Goal: Navigation & Orientation: Find specific page/section

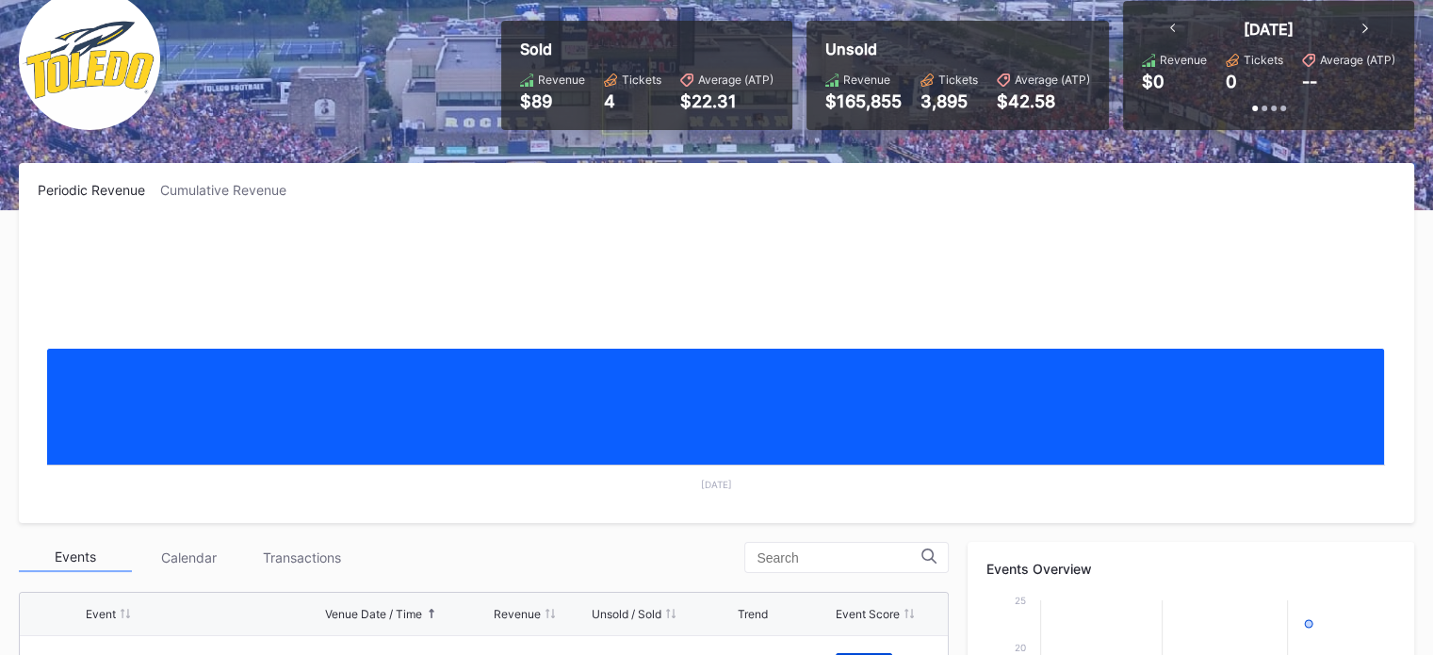
scroll to position [441, 0]
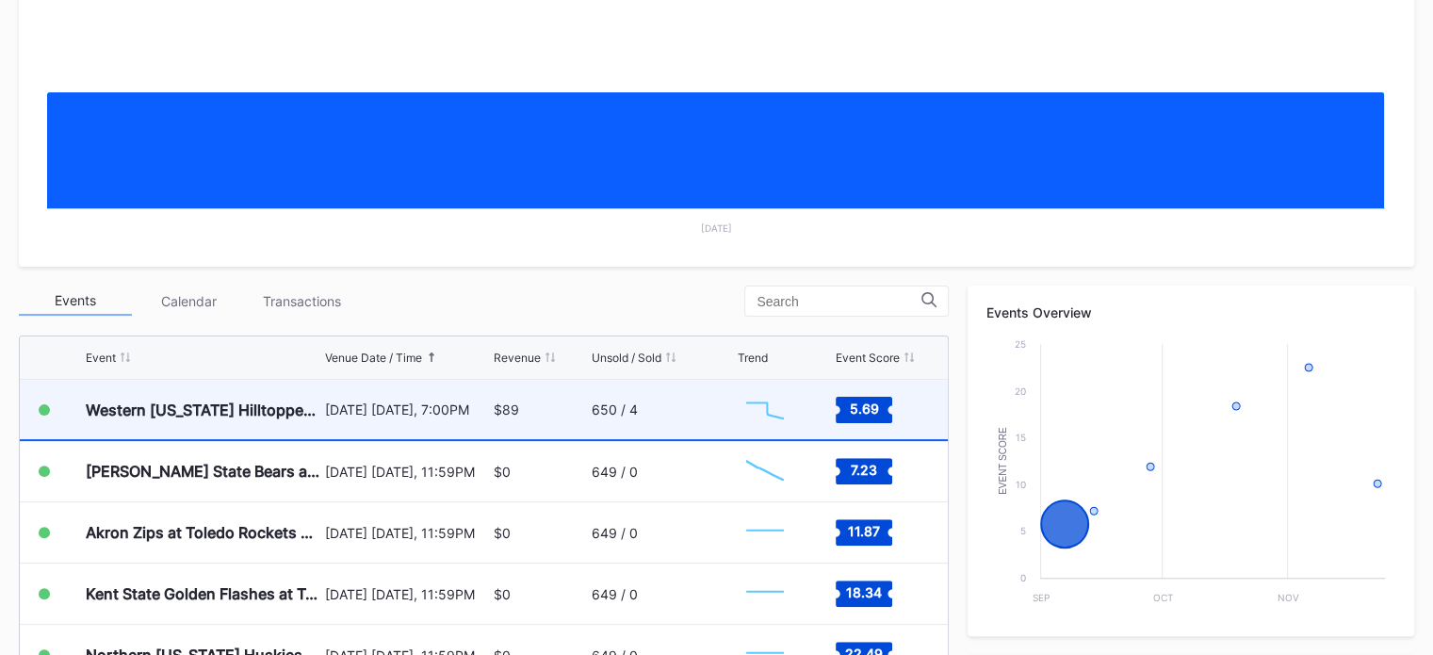
click at [648, 396] on div "650 / 4" at bounding box center [662, 409] width 140 height 59
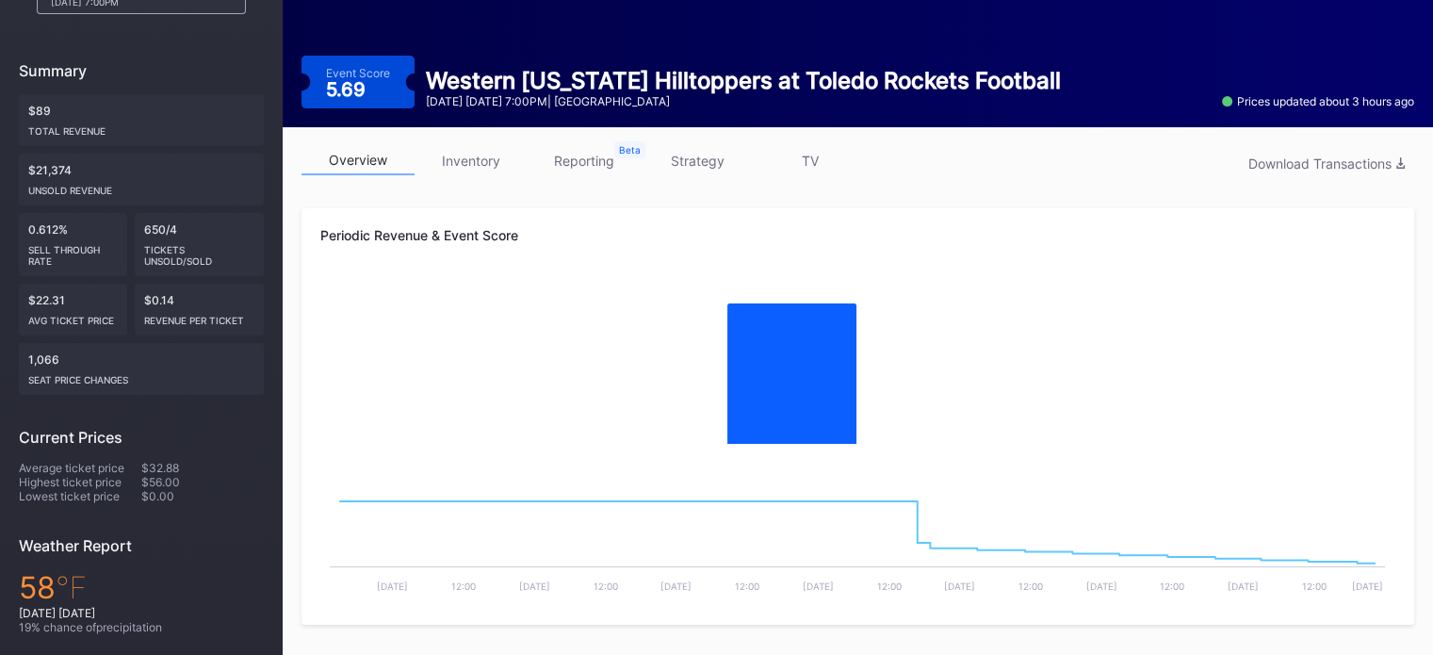
scroll to position [208, 0]
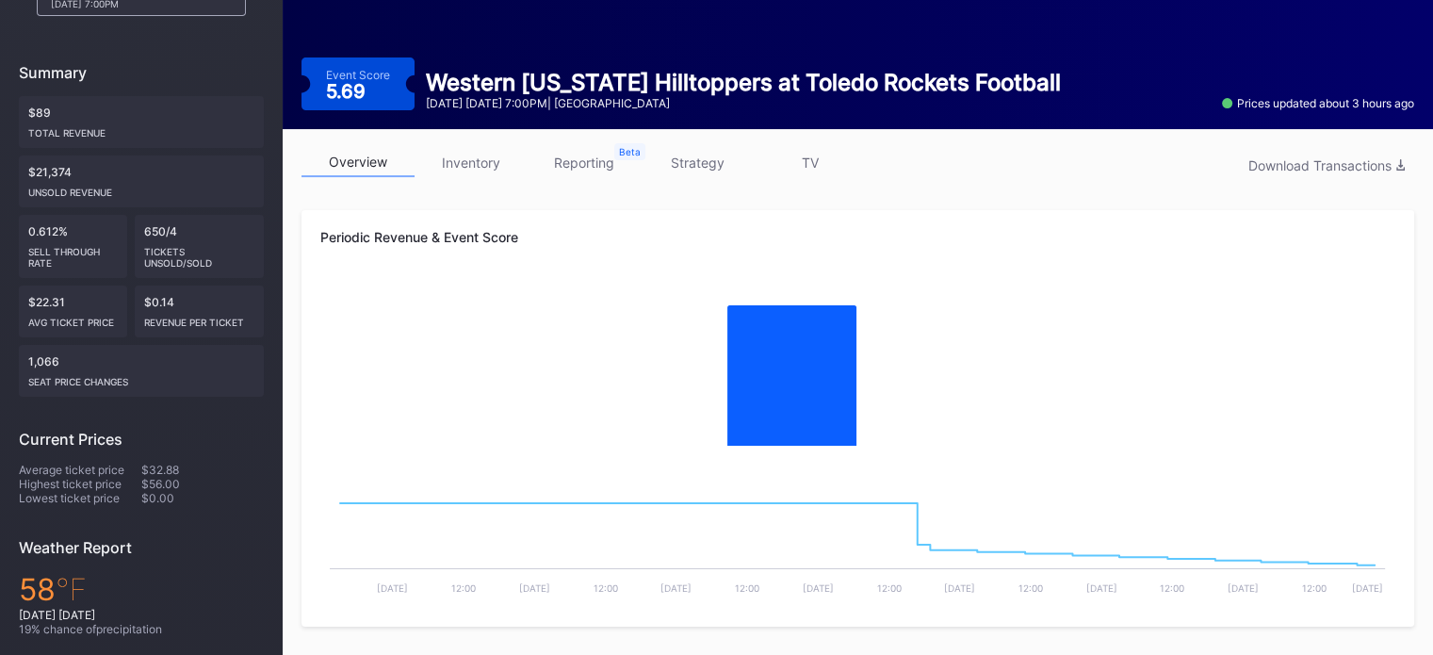
click at [499, 148] on link "inventory" at bounding box center [471, 162] width 113 height 29
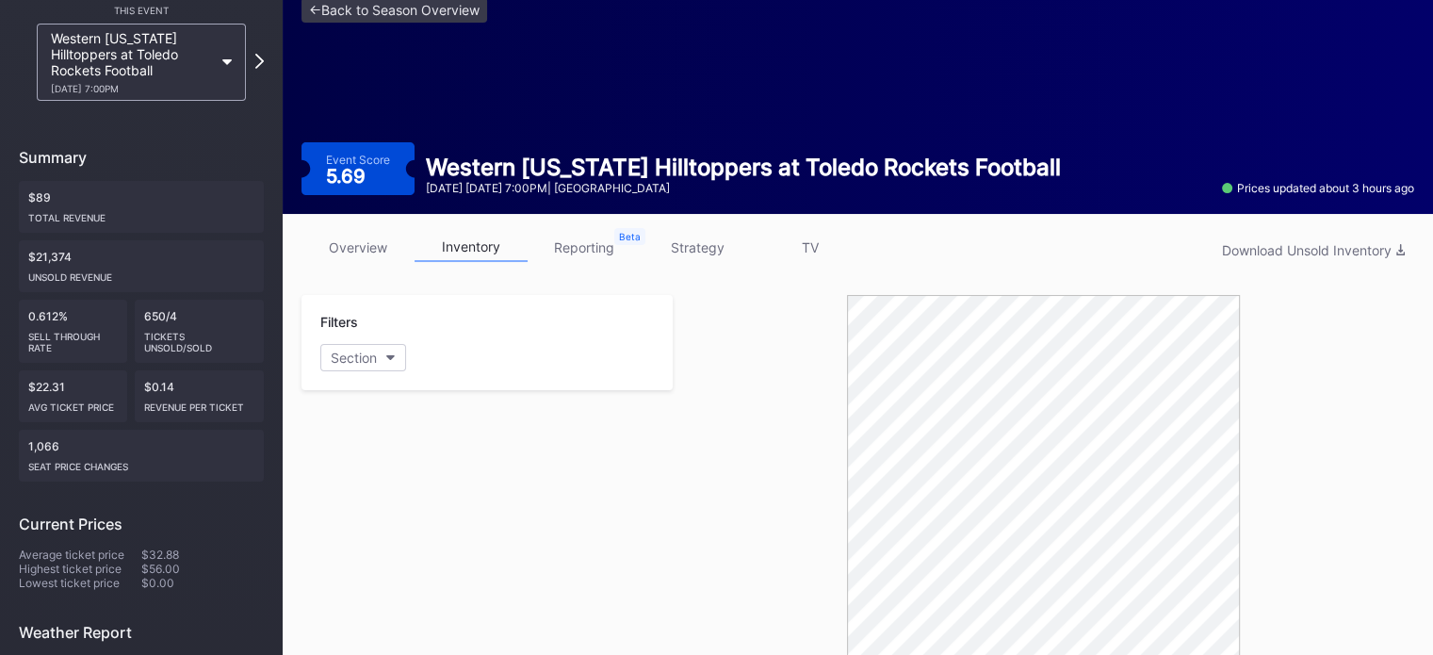
scroll to position [123, 0]
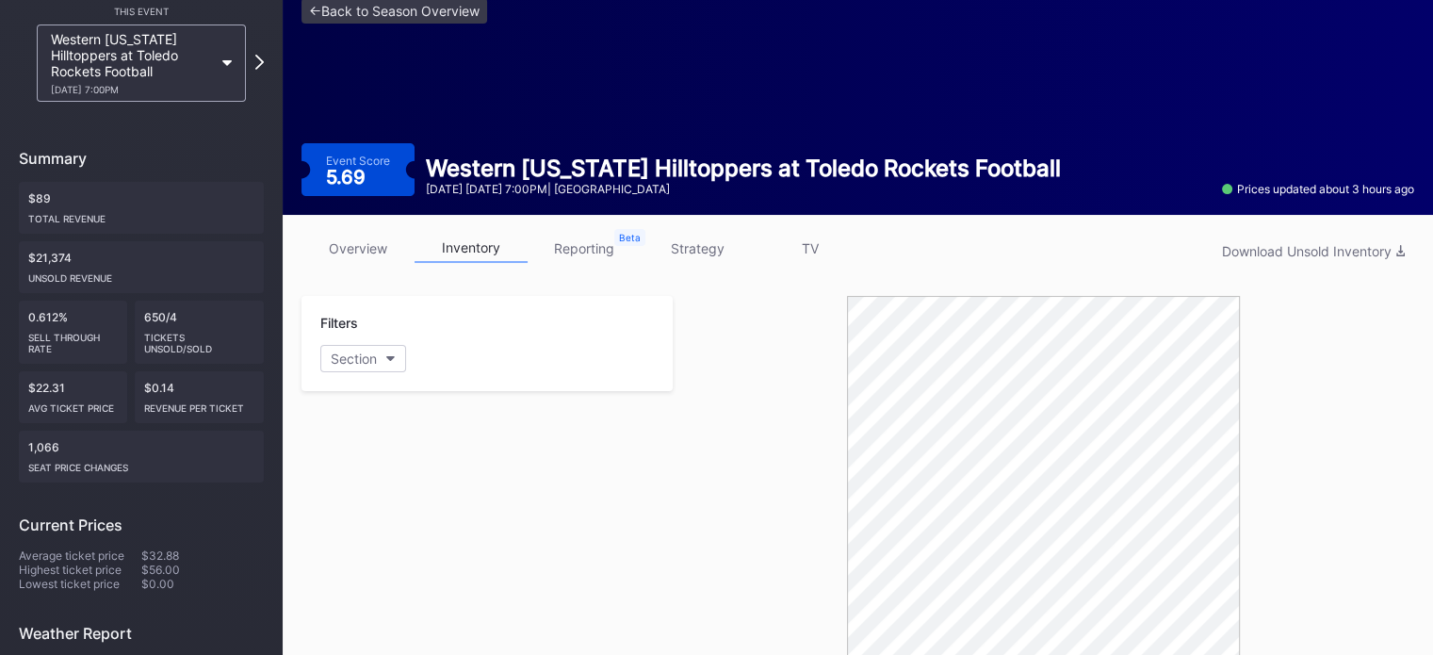
click at [588, 234] on link "reporting" at bounding box center [584, 248] width 113 height 29
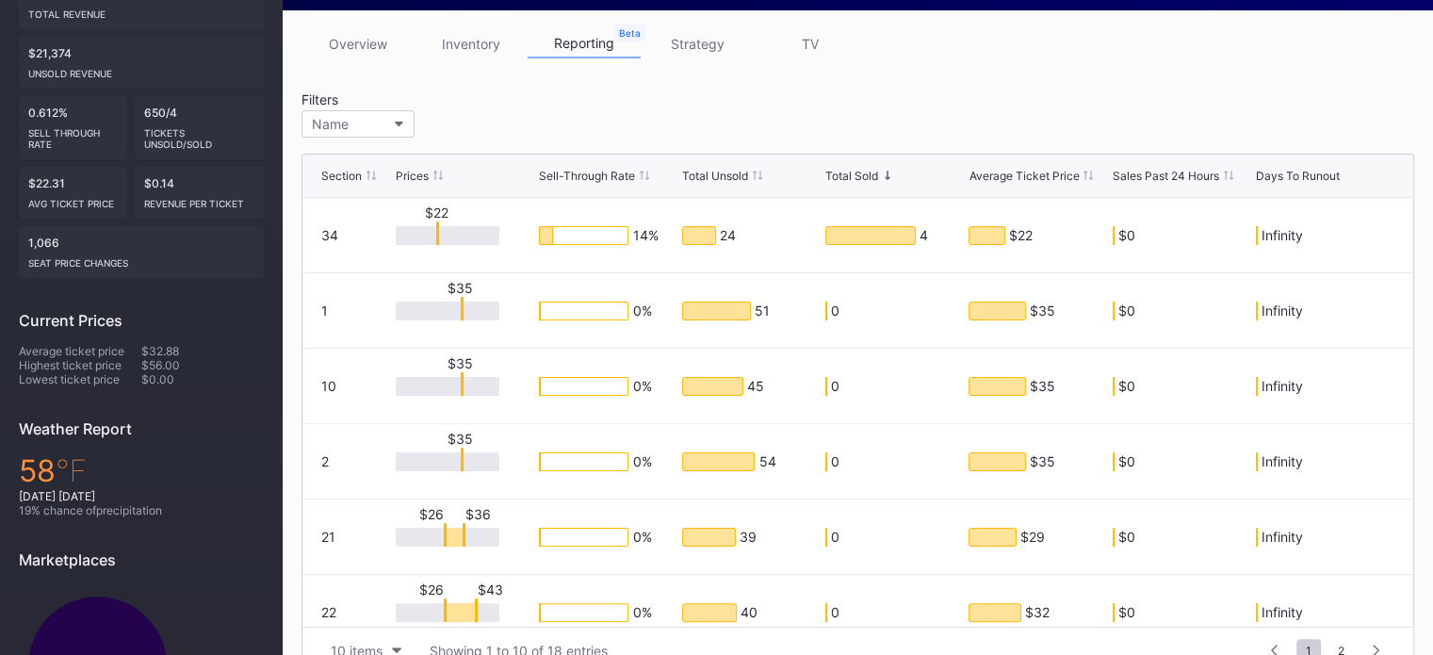
click at [702, 29] on link "strategy" at bounding box center [697, 43] width 113 height 29
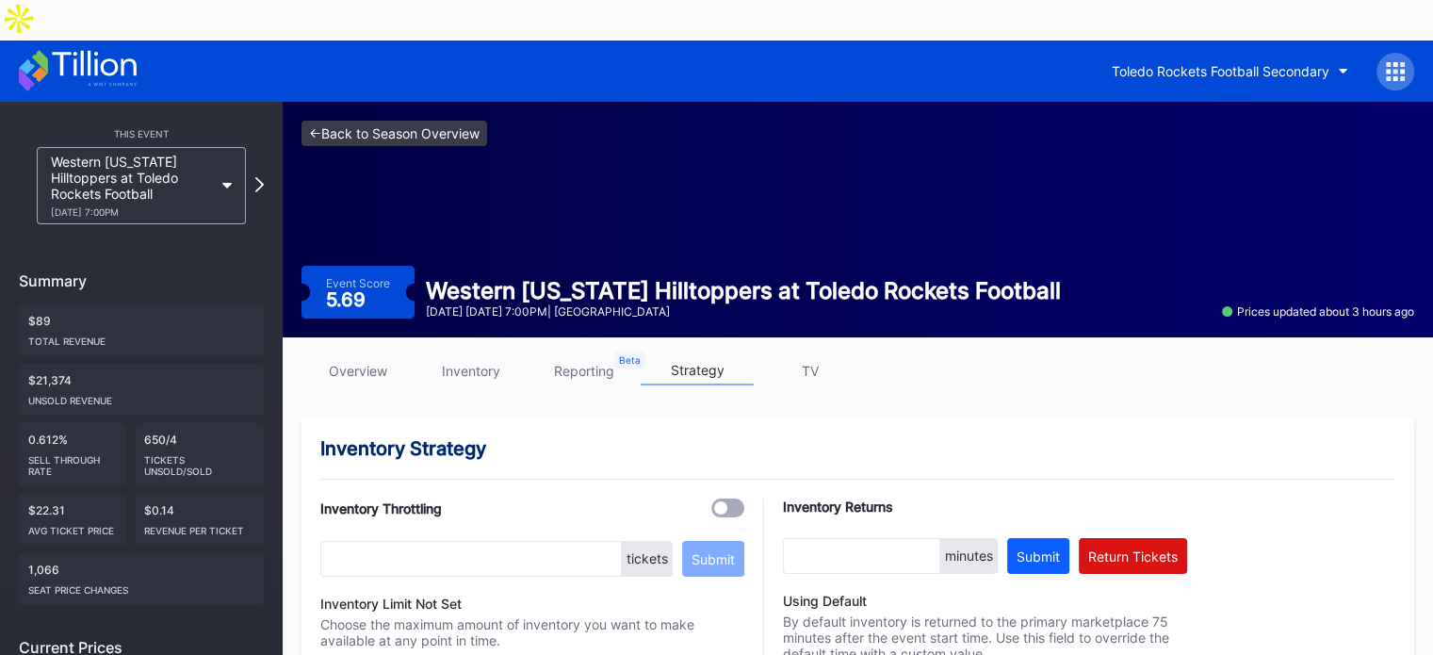
click at [347, 121] on link "<- Back to Season Overview" at bounding box center [395, 133] width 186 height 25
